Goal: Task Accomplishment & Management: Manage account settings

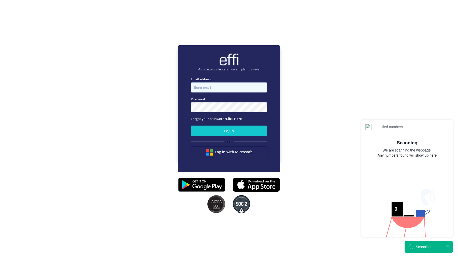
type input "andy.t+1@effi.com.au"
click at [206, 90] on input "andy.t+1@effi.com.au" at bounding box center [229, 87] width 76 height 10
click at [217, 81] on label "Email address:" at bounding box center [229, 79] width 76 height 5
click at [217, 82] on input "andy.t+1@effi.com.au" at bounding box center [229, 87] width 76 height 10
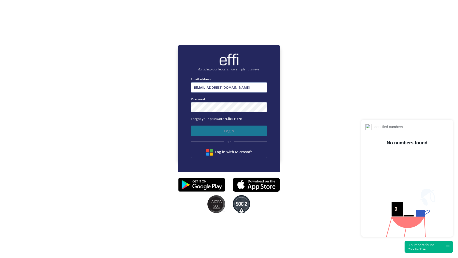
click at [204, 130] on button "Login" at bounding box center [229, 131] width 76 height 10
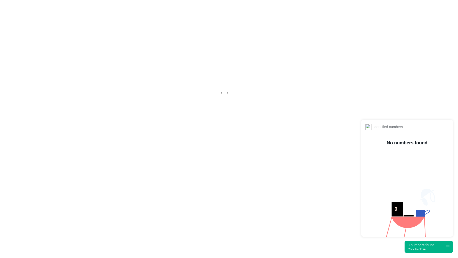
click at [422, 250] on div "Click to close" at bounding box center [420, 250] width 27 height 4
